Goal: Task Accomplishment & Management: Manage account settings

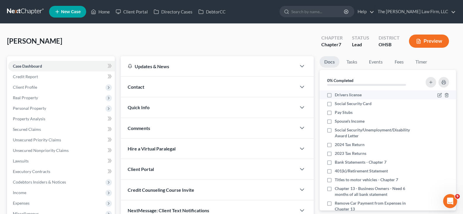
click at [335, 94] on label "Drivers license" at bounding box center [348, 95] width 27 height 6
click at [337, 94] on input "Drivers license" at bounding box center [339, 94] width 4 height 4
checkbox input "true"
click at [335, 103] on label "Social Security Card" at bounding box center [353, 104] width 37 height 6
click at [337, 103] on input "Social Security Card" at bounding box center [339, 103] width 4 height 4
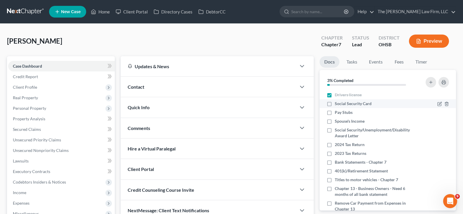
checkbox input "true"
click at [335, 121] on label "Spouse's Income" at bounding box center [350, 121] width 30 height 6
click at [337, 121] on input "Spouse's Income" at bounding box center [339, 120] width 4 height 4
checkbox input "true"
click at [335, 144] on label "2024 Tax Return" at bounding box center [350, 144] width 30 height 6
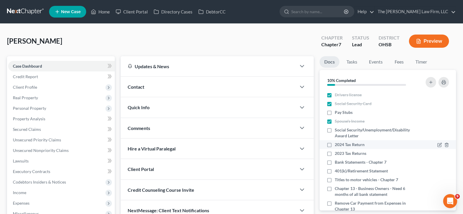
click at [337, 144] on input "2024 Tax Return" at bounding box center [339, 143] width 4 height 4
checkbox input "true"
click at [335, 153] on label "2023 Tax Returns" at bounding box center [351, 153] width 32 height 6
click at [337, 153] on input "2023 Tax Returns" at bounding box center [339, 152] width 4 height 4
checkbox input "true"
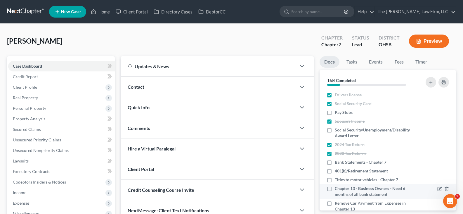
click at [335, 188] on label "Chapter 13 - Business Owners - Need 6 months of all bank statement" at bounding box center [376, 191] width 82 height 12
click at [337, 188] on input "Chapter 13 - Business Owners - Need 6 months of all bank statement" at bounding box center [339, 187] width 4 height 4
checkbox input "true"
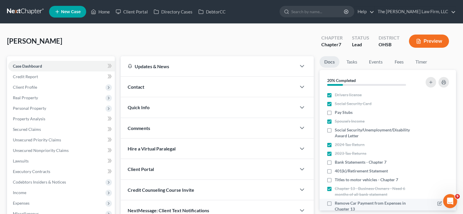
click at [335, 203] on label "Remove Car Payment from Expenses in Chapter 13" at bounding box center [376, 206] width 82 height 12
click at [337, 203] on input "Remove Car Payment from Expenses in Chapter 13" at bounding box center [339, 202] width 4 height 4
checkbox input "true"
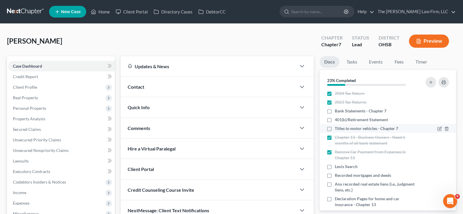
scroll to position [58, 0]
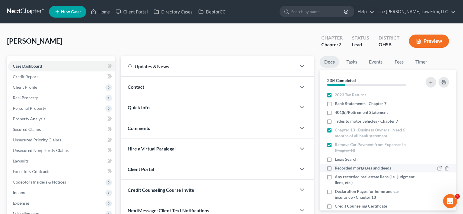
click at [335, 168] on label "Recorded mortgages and deeds" at bounding box center [363, 168] width 56 height 6
click at [337, 168] on input "Recorded mortgages and deeds" at bounding box center [339, 167] width 4 height 4
checkbox input "true"
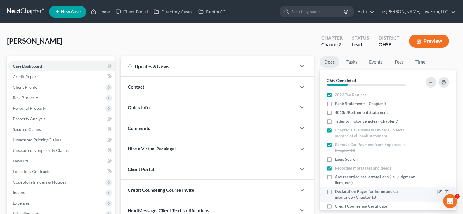
click at [335, 191] on label "Declaration Pages for home and car insurance - Chapter 13" at bounding box center [376, 194] width 82 height 12
click at [337, 191] on input "Declaration Pages for home and car insurance - Chapter 13" at bounding box center [339, 190] width 4 height 4
checkbox input "true"
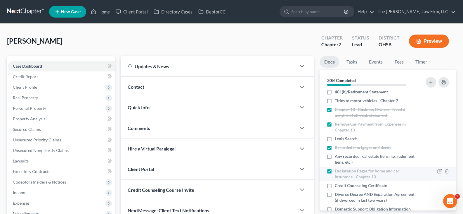
scroll to position [88, 0]
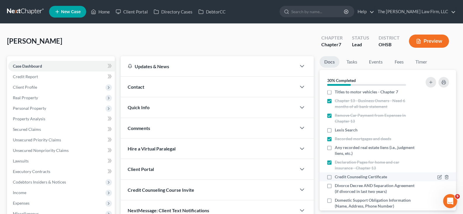
click at [335, 176] on label "Credit Counseling Certificate" at bounding box center [361, 177] width 52 height 6
click at [337, 176] on input "Credit Counseling Certificate" at bounding box center [339, 176] width 4 height 4
checkbox input "true"
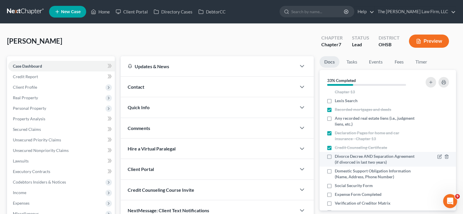
scroll to position [146, 0]
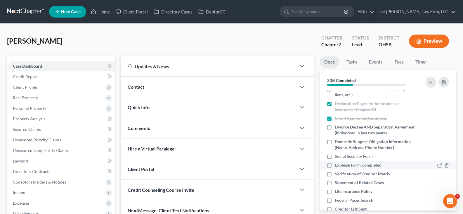
click at [335, 165] on label "Expense Form Completed" at bounding box center [358, 165] width 47 height 6
click at [337, 165] on input "Expense Form Completed" at bounding box center [339, 164] width 4 height 4
checkbox input "true"
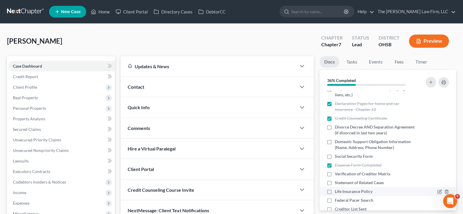
click at [335, 192] on label "Life Insurance Policy" at bounding box center [354, 191] width 38 height 6
click at [337, 192] on input "Life Insurance Policy" at bounding box center [339, 190] width 4 height 4
checkbox input "true"
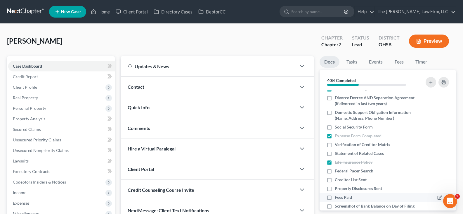
click at [335, 198] on label "Fees Paid" at bounding box center [343, 197] width 17 height 6
click at [337, 198] on input "Fees Paid" at bounding box center [339, 196] width 4 height 4
checkbox input "true"
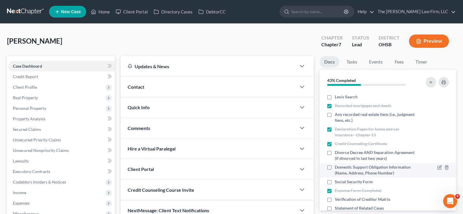
scroll to position [117, 0]
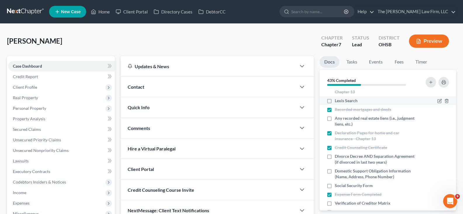
click at [335, 101] on label "Lexis Search" at bounding box center [346, 101] width 23 height 6
click at [337, 101] on input "Lexis Search" at bounding box center [339, 100] width 4 height 4
checkbox input "true"
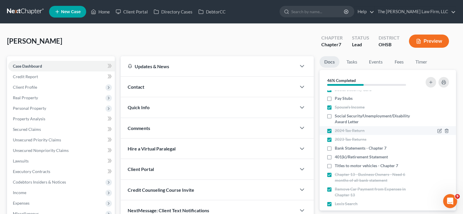
scroll to position [0, 0]
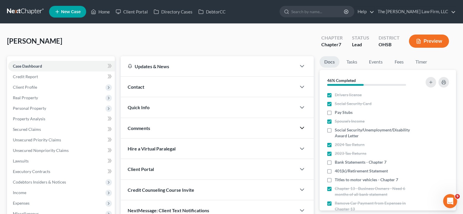
click at [303, 127] on icon "button" at bounding box center [302, 127] width 7 height 7
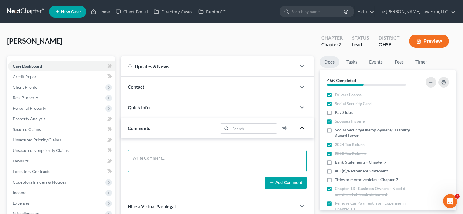
click at [203, 154] on textarea at bounding box center [217, 161] width 179 height 22
type textarea "Still need: -Paystubs 9/19 & 10/3 once available -Bank statements: CME checking…"
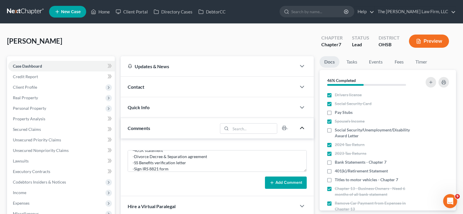
click at [277, 182] on button "Add Comment" at bounding box center [286, 182] width 42 height 12
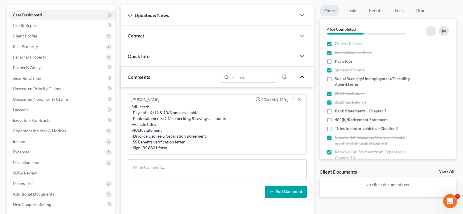
scroll to position [58, 0]
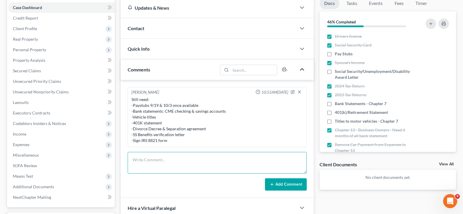
click at [170, 164] on textarea at bounding box center [217, 163] width 179 height 22
paste textarea "CME Federal Credit Union mailed me copies of my bank statements. If possible I …"
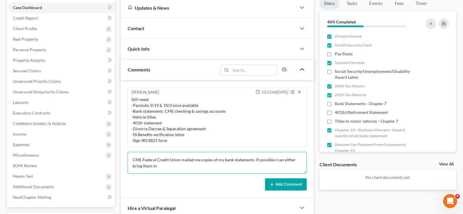
click at [292, 160] on textarea "CME Federal Credit Union mailed me copies of my bank statements. If possible I …" at bounding box center [217, 163] width 179 height 22
type textarea "CME Federal Credit Union mailed me copies of my bank statements. If possible I …"
click at [293, 184] on button "Add Comment" at bounding box center [286, 184] width 42 height 12
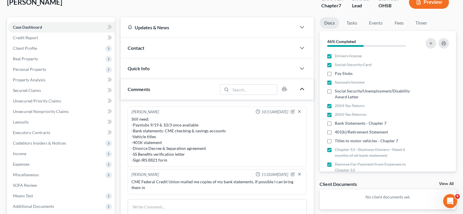
scroll to position [0, 0]
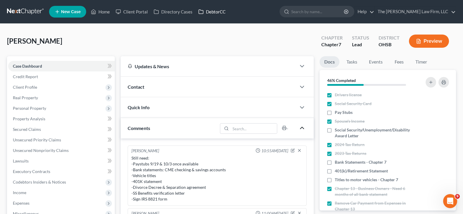
click at [213, 12] on link "DebtorCC" at bounding box center [212, 11] width 33 height 11
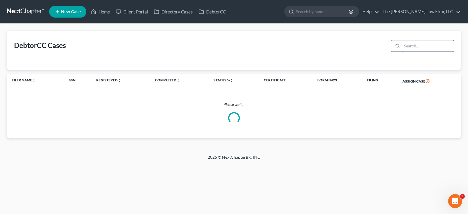
click at [423, 45] on input "search" at bounding box center [428, 45] width 52 height 11
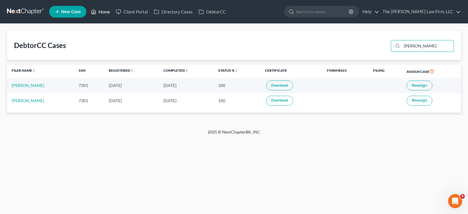
type input "[PERSON_NAME]"
click at [108, 10] on link "Home" at bounding box center [100, 11] width 25 height 11
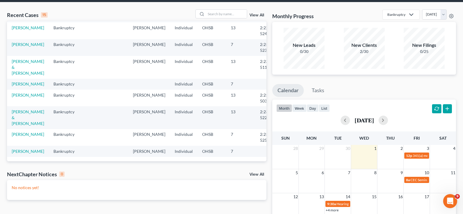
scroll to position [58, 0]
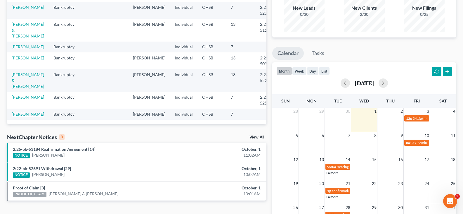
click at [19, 111] on link "[PERSON_NAME]" at bounding box center [28, 113] width 32 height 5
